Goal: Find specific page/section: Find specific page/section

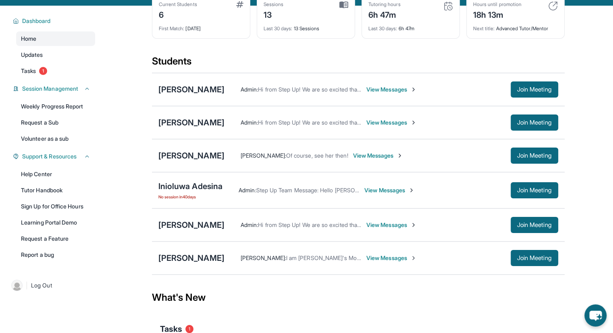
scroll to position [51, 0]
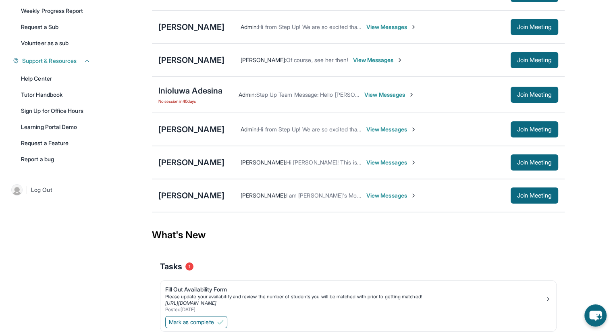
scroll to position [148, 0]
click at [180, 192] on div "[PERSON_NAME]" at bounding box center [191, 195] width 66 height 11
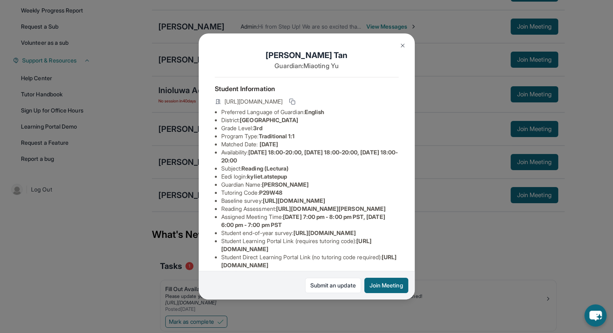
click at [403, 46] on img at bounding box center [403, 45] width 6 height 6
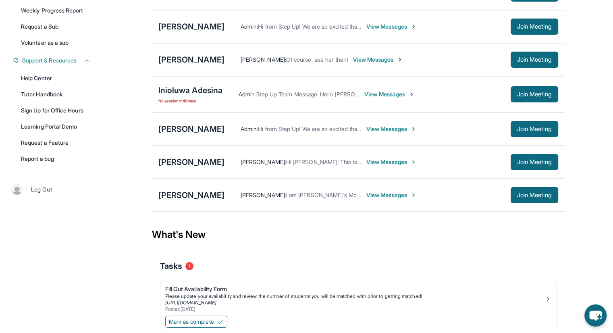
click at [367, 191] on span "View Messages" at bounding box center [392, 195] width 50 height 8
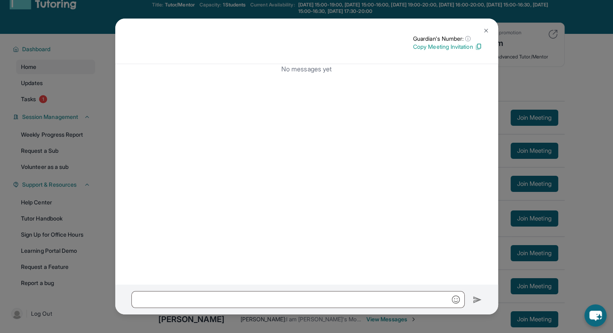
scroll to position [0, 0]
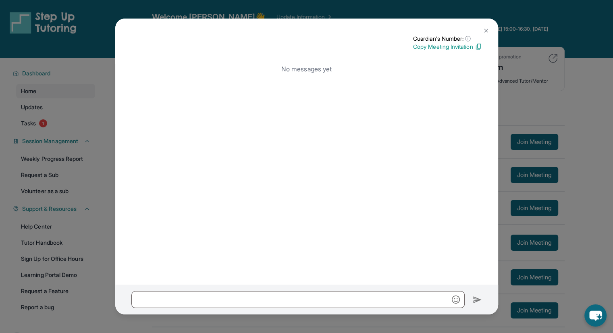
click at [486, 31] on img at bounding box center [486, 30] width 6 height 6
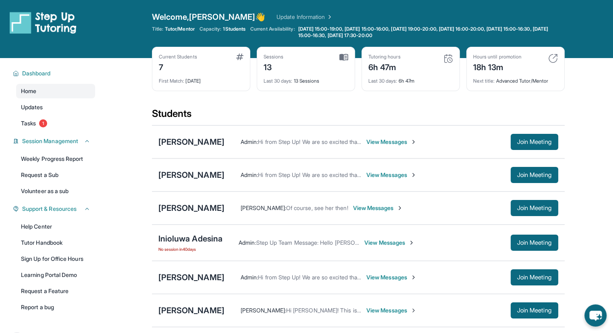
scroll to position [152, 0]
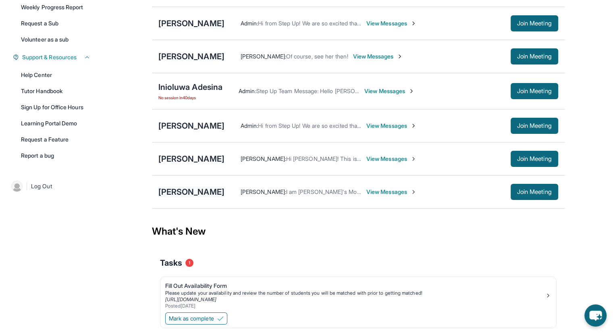
click at [172, 189] on div "[PERSON_NAME]" at bounding box center [191, 191] width 66 height 11
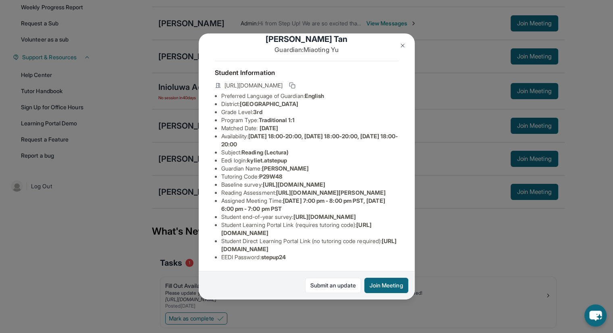
scroll to position [40, 0]
click at [403, 49] on button at bounding box center [403, 46] width 16 height 16
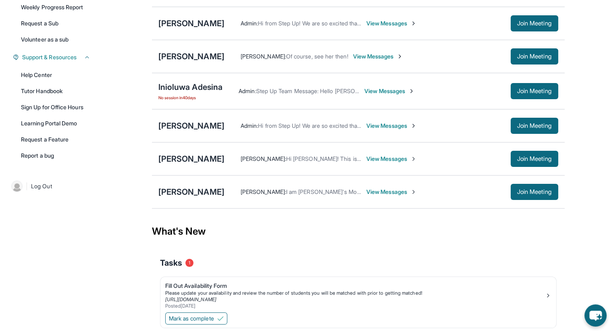
scroll to position [0, 0]
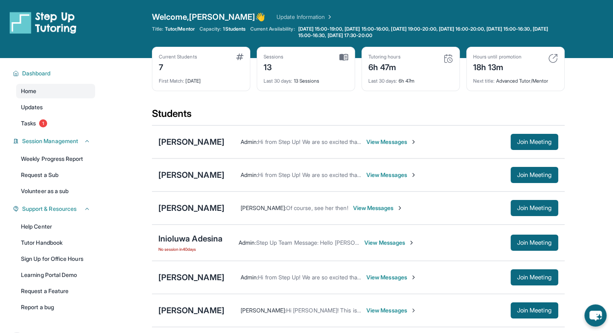
click at [277, 18] on link "Update Information" at bounding box center [305, 17] width 56 height 8
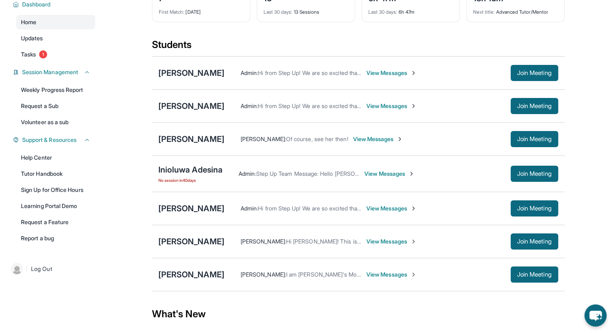
scroll to position [70, 0]
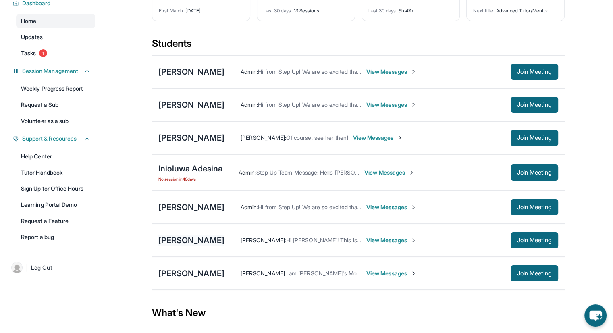
click at [184, 241] on div "Jeffson Robinos" at bounding box center [191, 240] width 66 height 11
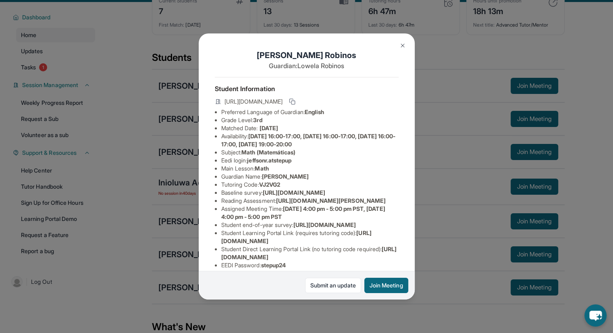
scroll to position [0, 0]
click at [402, 41] on button at bounding box center [403, 46] width 16 height 16
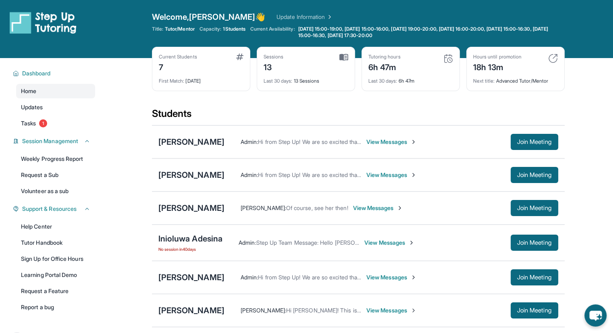
click at [279, 17] on link "Update Information" at bounding box center [305, 17] width 56 height 8
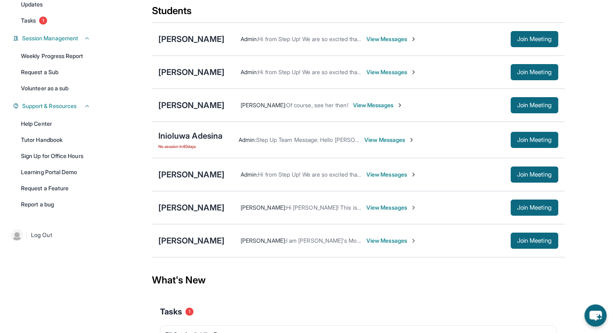
scroll to position [102, 0]
click at [190, 208] on div "Jeffson Robinos" at bounding box center [191, 207] width 66 height 11
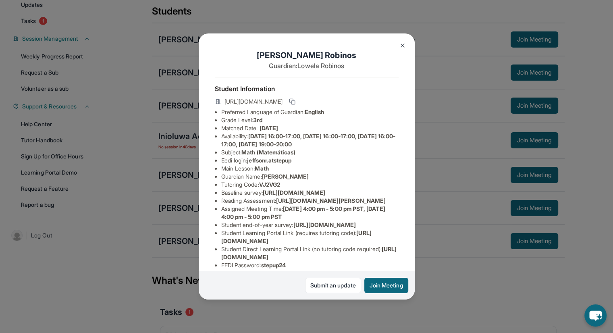
click at [402, 43] on img at bounding box center [403, 45] width 6 height 6
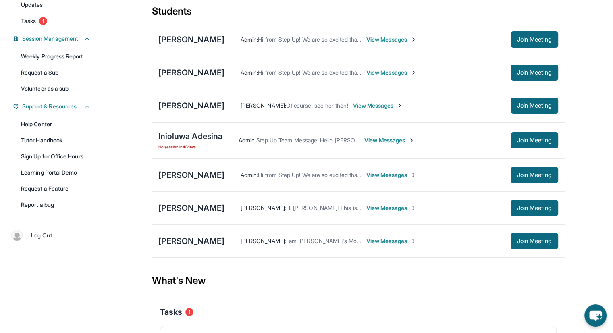
scroll to position [0, 0]
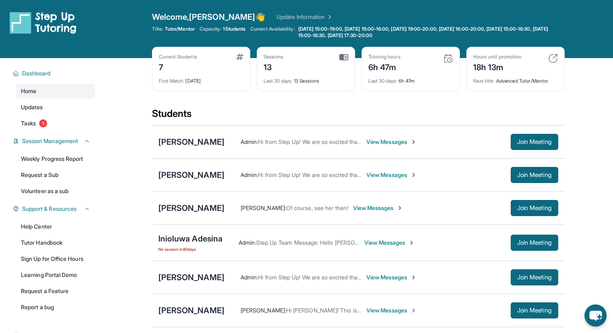
click at [277, 16] on link "Update Information" at bounding box center [305, 17] width 56 height 8
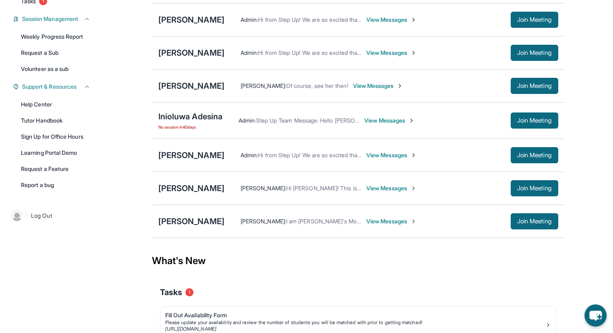
scroll to position [123, 0]
click at [198, 187] on div "Jeffson Robinos" at bounding box center [191, 187] width 66 height 11
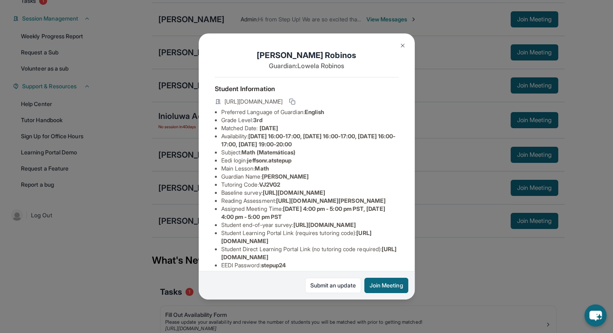
scroll to position [15, 0]
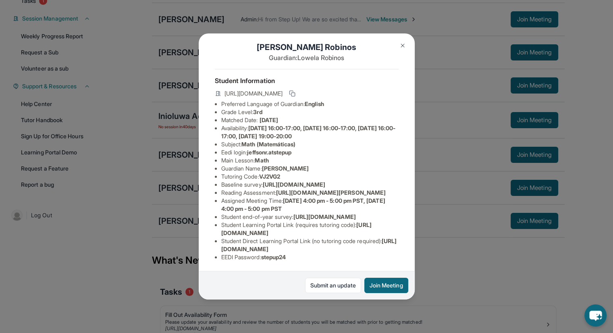
click at [405, 44] on img at bounding box center [403, 45] width 6 height 6
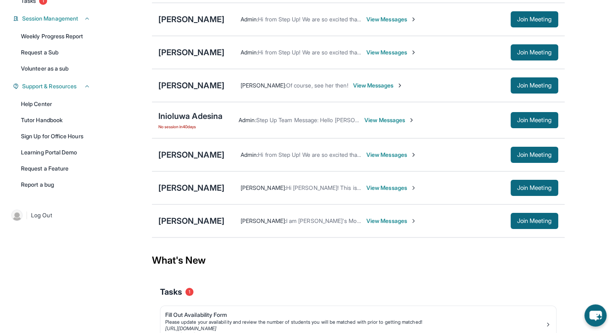
scroll to position [0, 0]
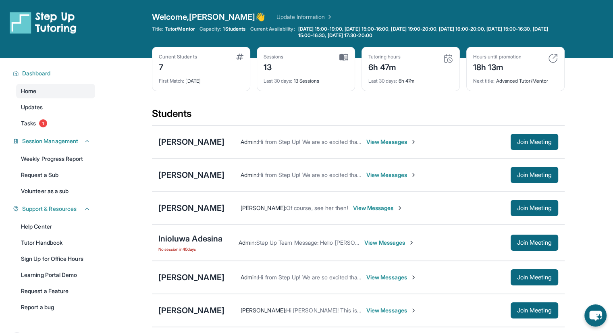
click at [277, 18] on link "Update Information" at bounding box center [305, 17] width 56 height 8
